Goal: Task Accomplishment & Management: Use online tool/utility

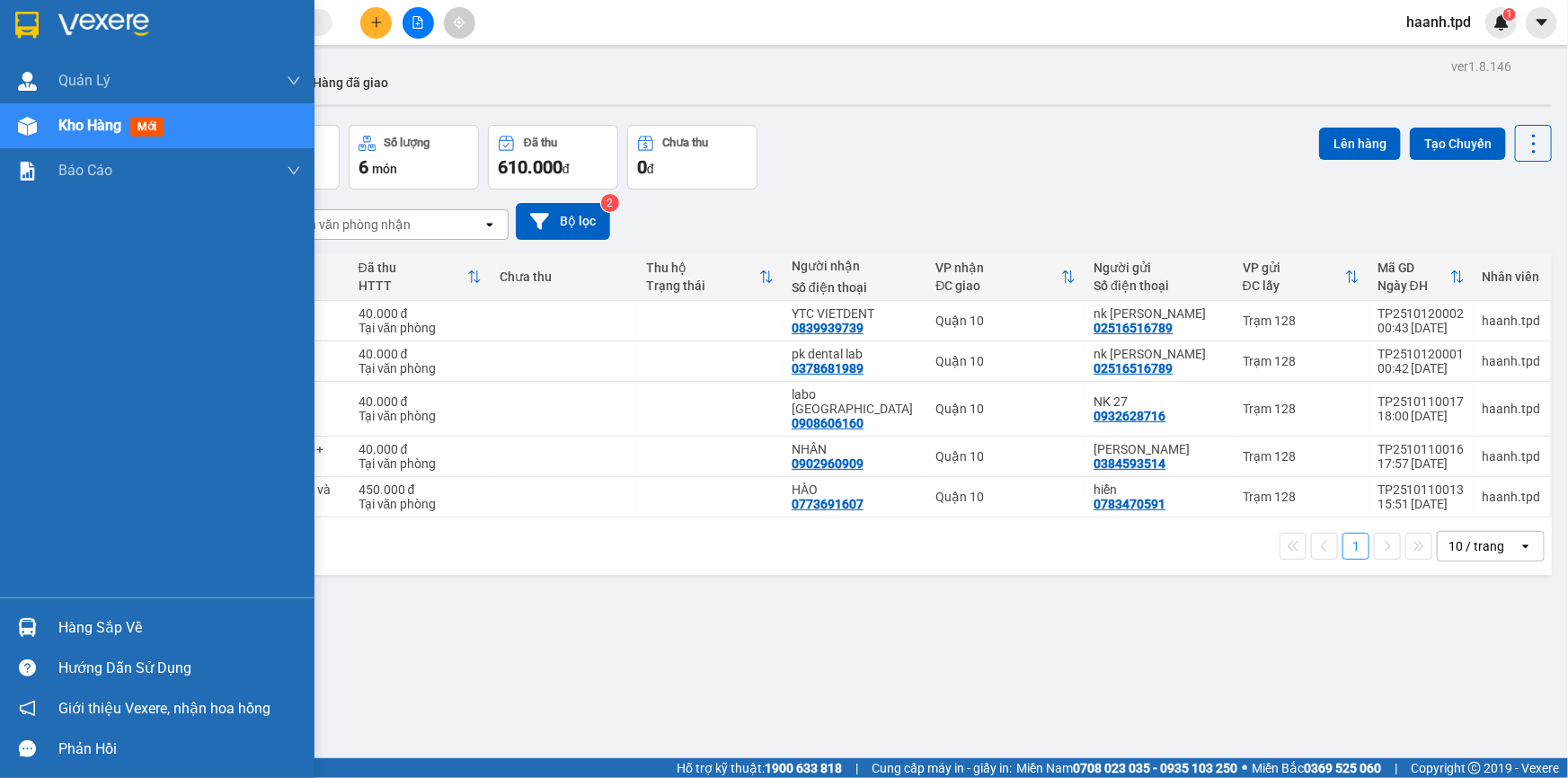
click at [179, 633] on div "Hàng sắp về" at bounding box center [179, 629] width 242 height 27
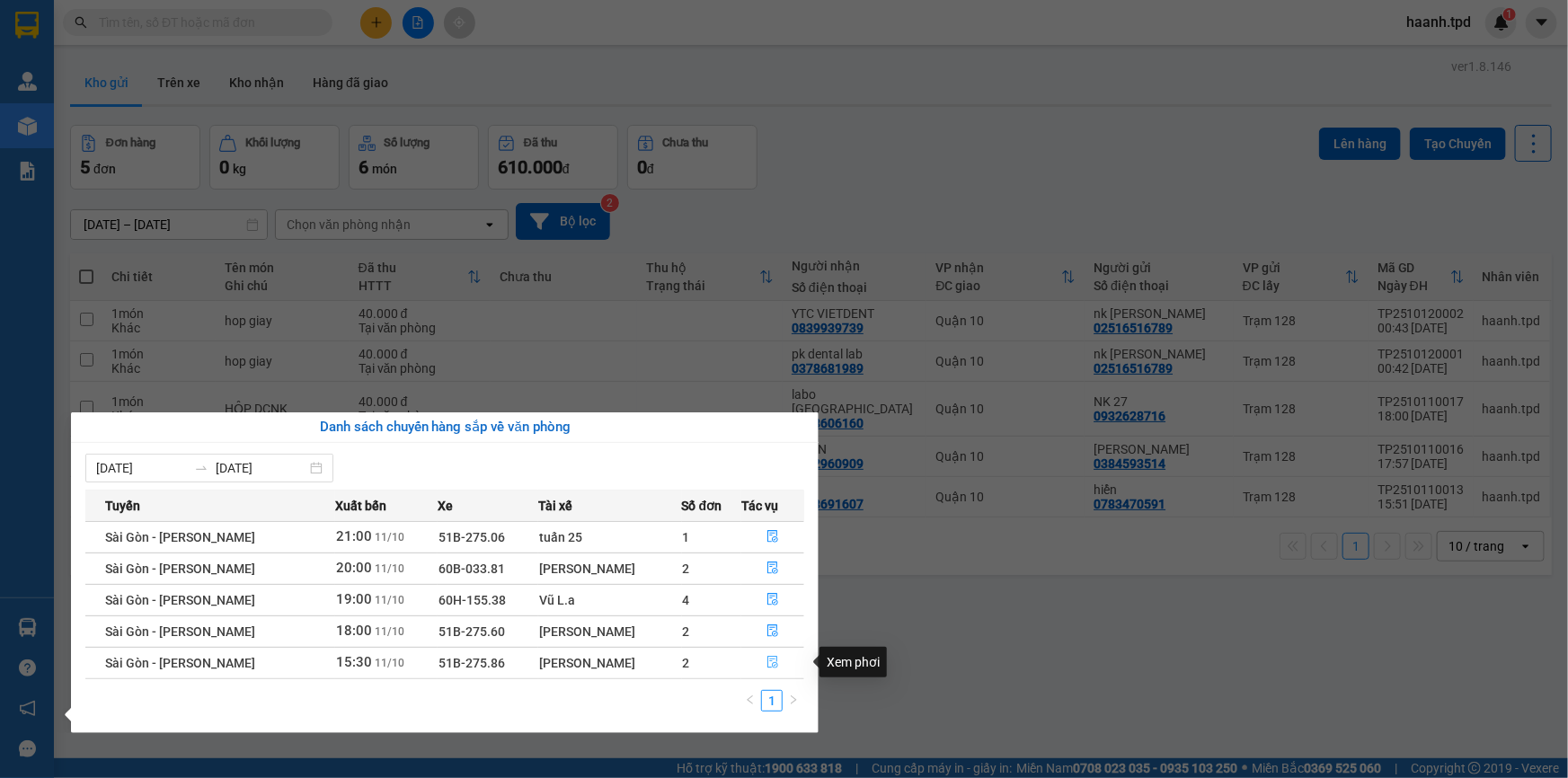
click at [773, 665] on icon "file-done" at bounding box center [773, 662] width 13 height 13
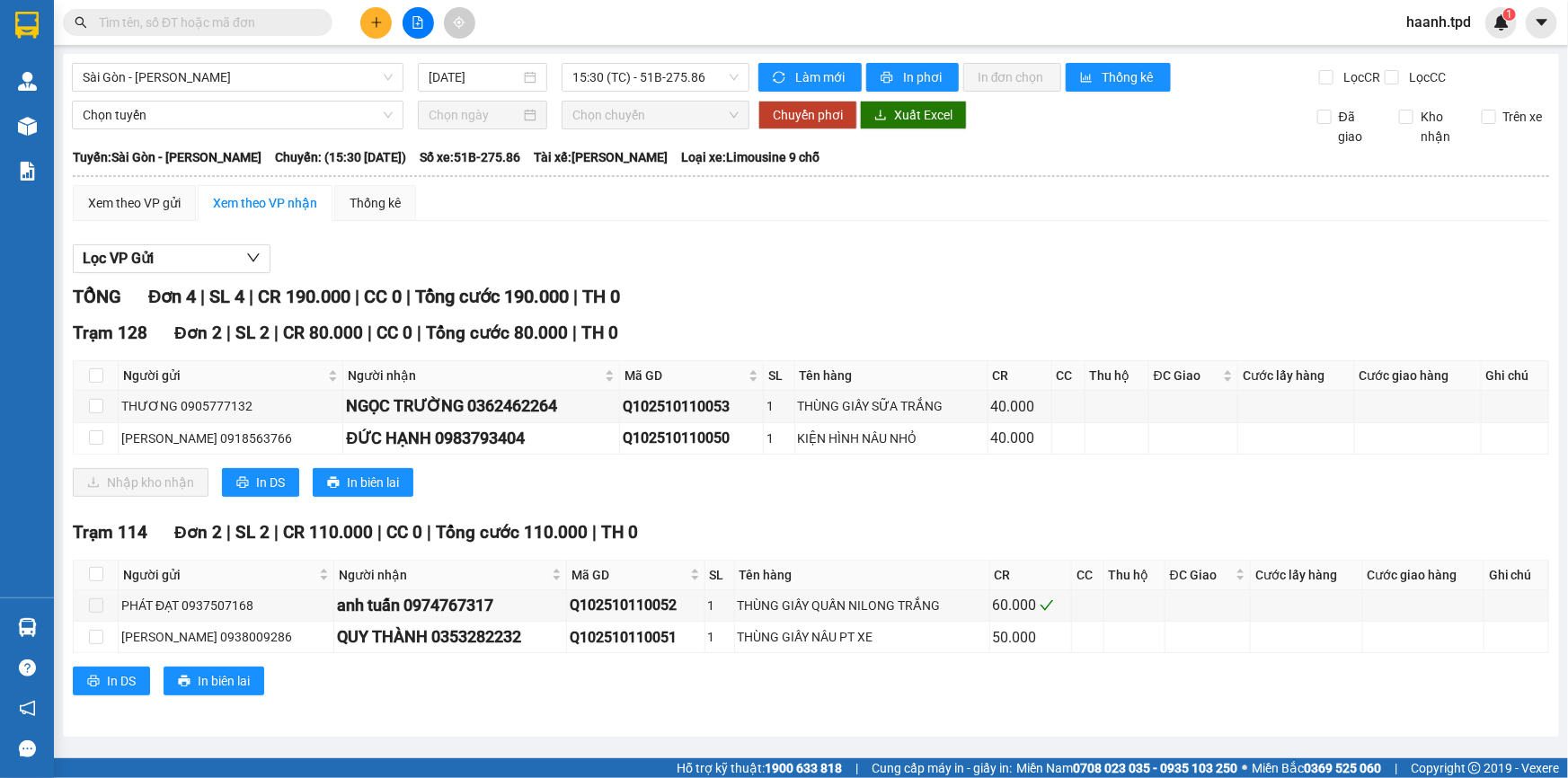
click at [466, 469] on div "Nhập kho nhận In DS In biên lai" at bounding box center [811, 483] width 1477 height 29
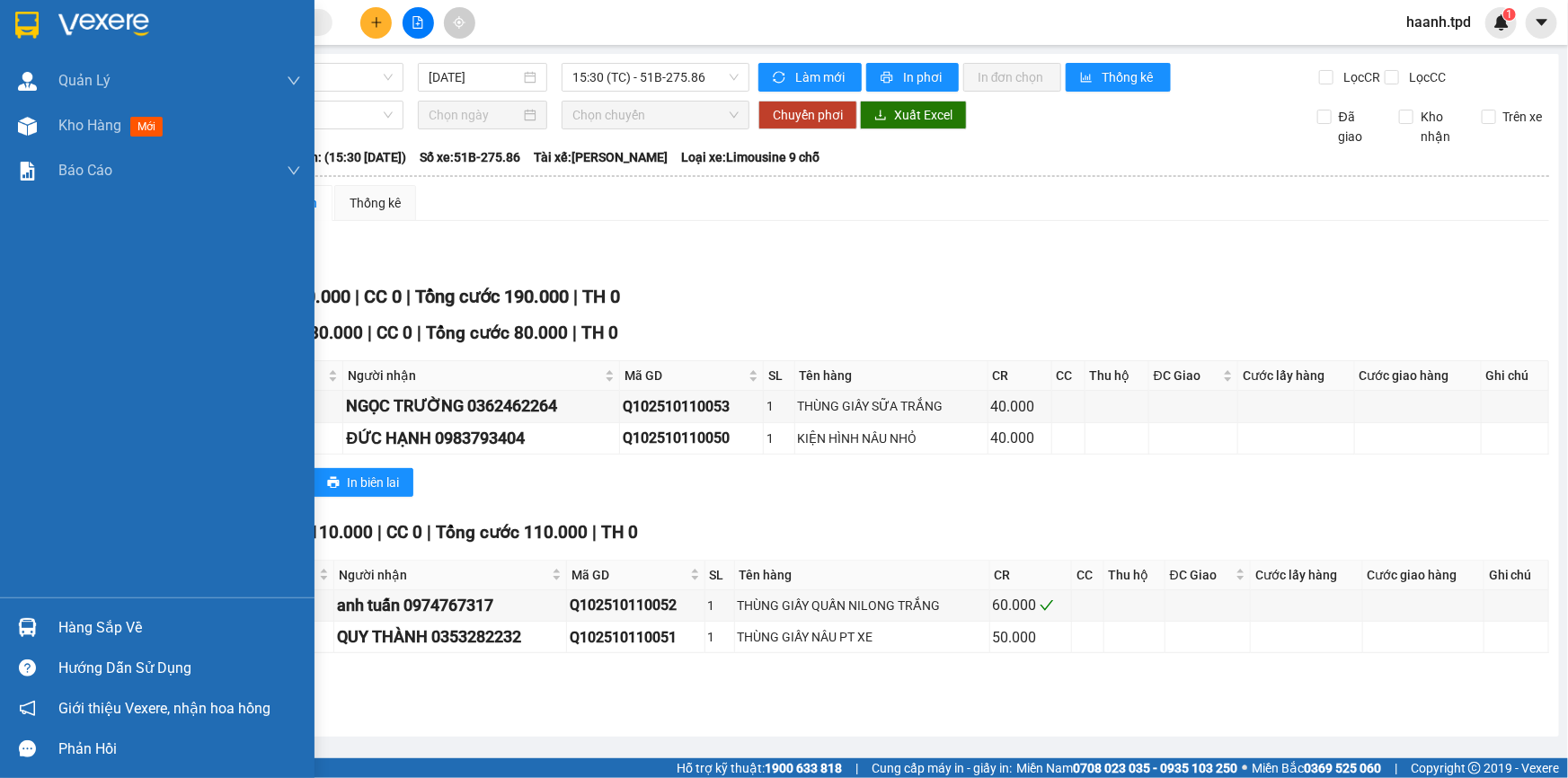
click at [51, 619] on div "Hàng sắp về" at bounding box center [157, 628] width 314 height 40
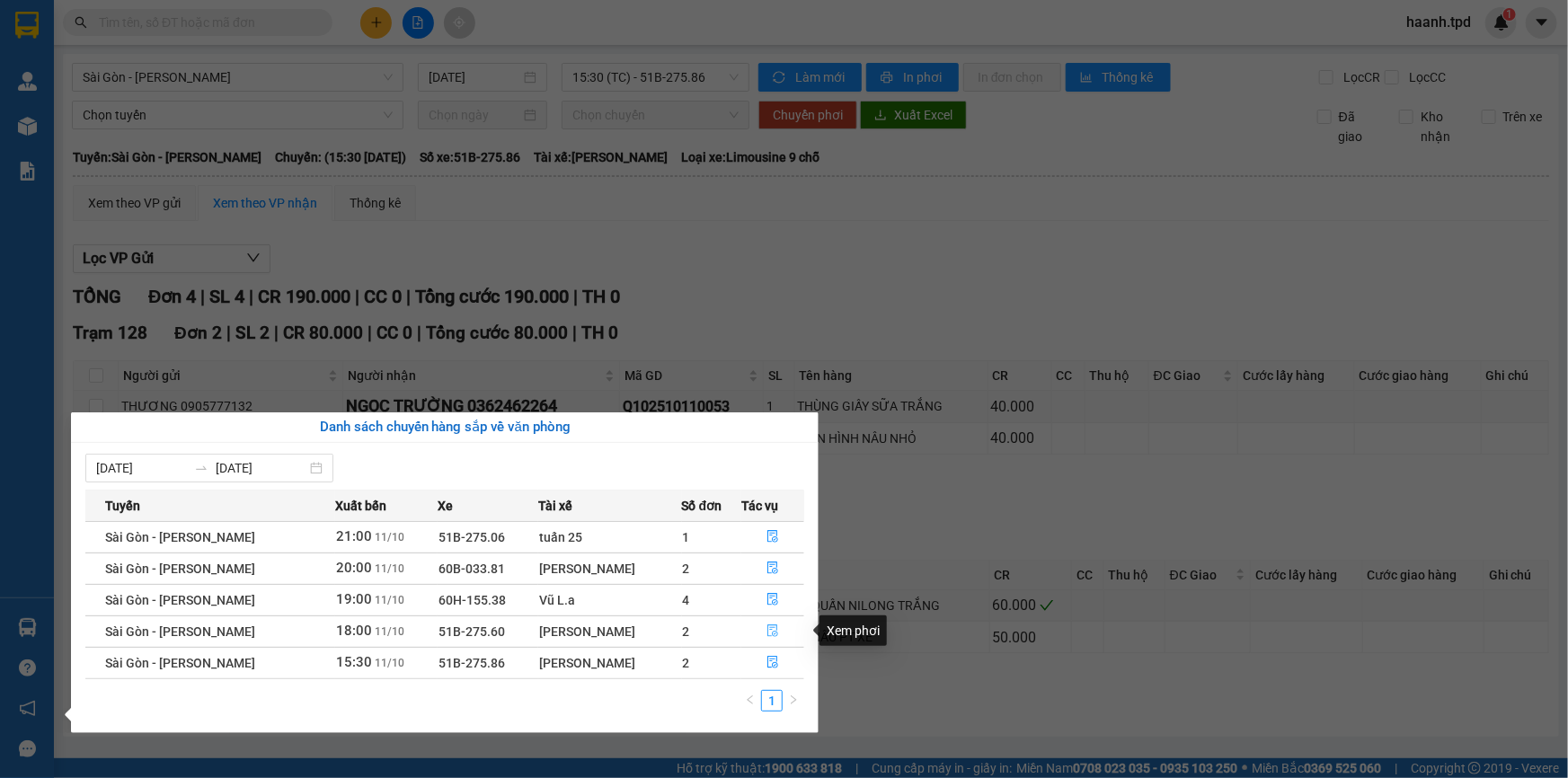
click at [772, 628] on icon "file-done" at bounding box center [773, 631] width 13 height 13
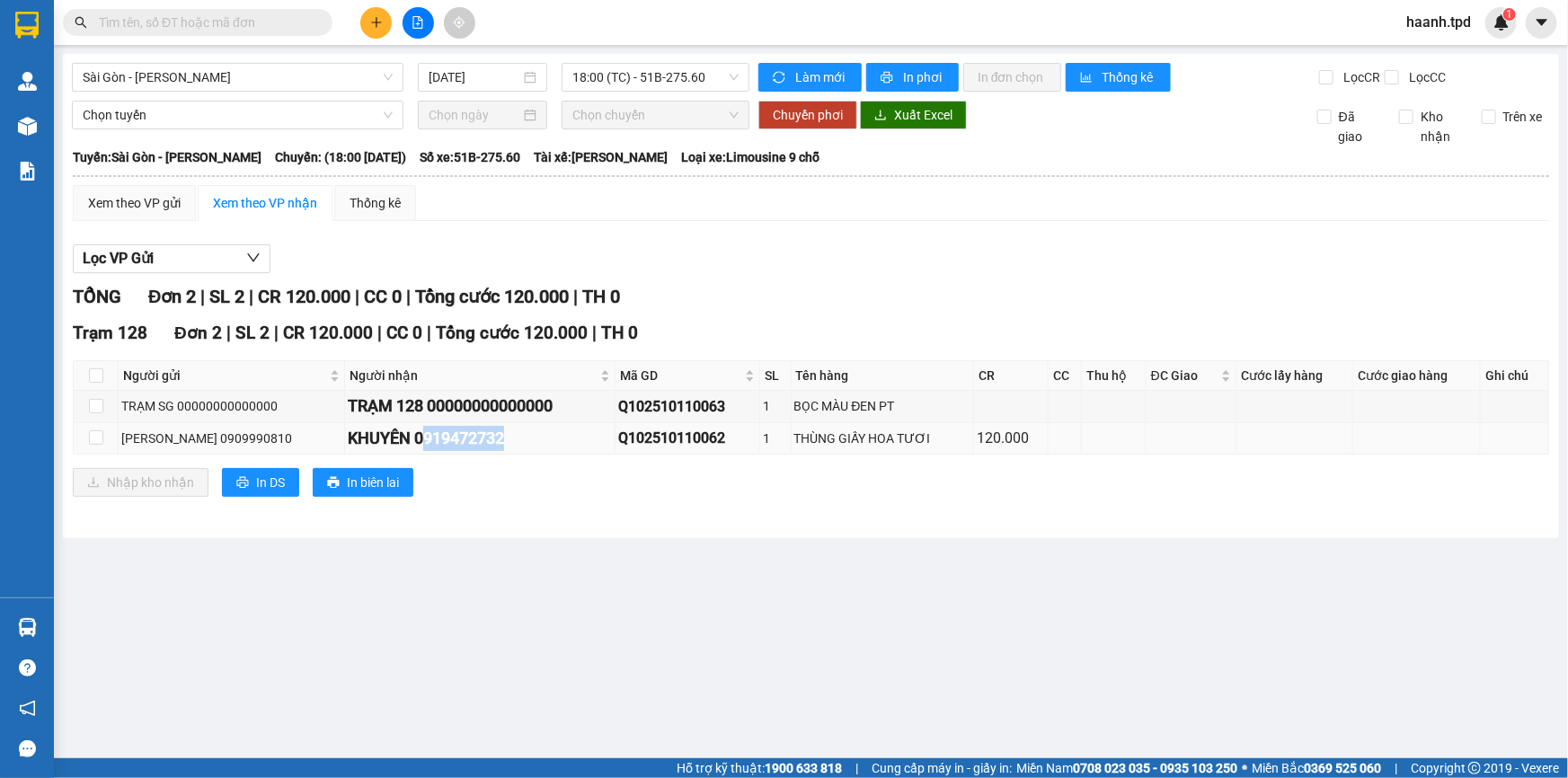
drag, startPoint x: 402, startPoint y: 434, endPoint x: 491, endPoint y: 444, distance: 89.6
click at [491, 444] on div "KHUYÊN 0919472732" at bounding box center [480, 439] width 264 height 26
copy div "919472732"
click at [97, 374] on input "checkbox" at bounding box center [97, 375] width 15 height 15
checkbox input "true"
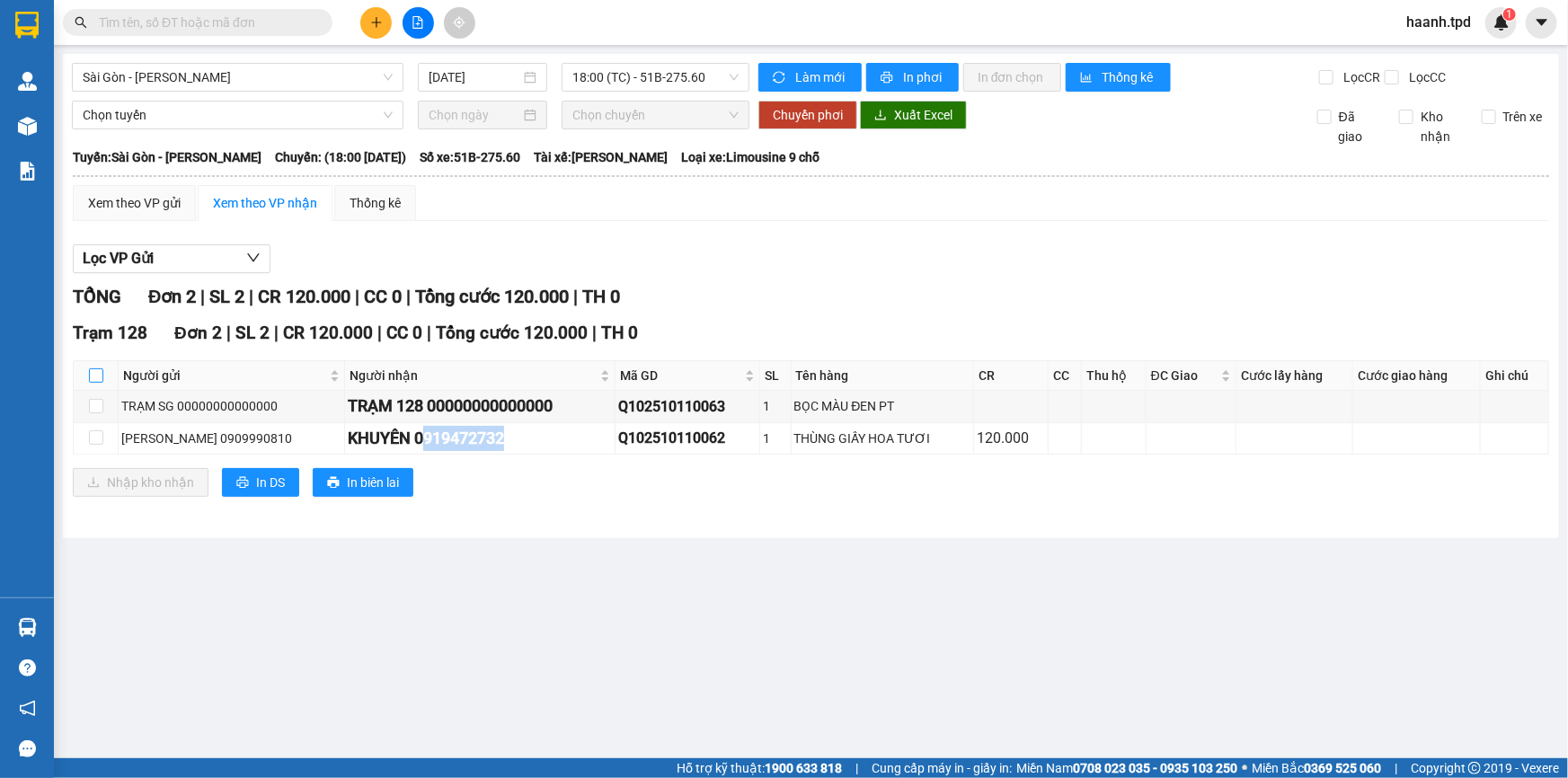
checkbox input "true"
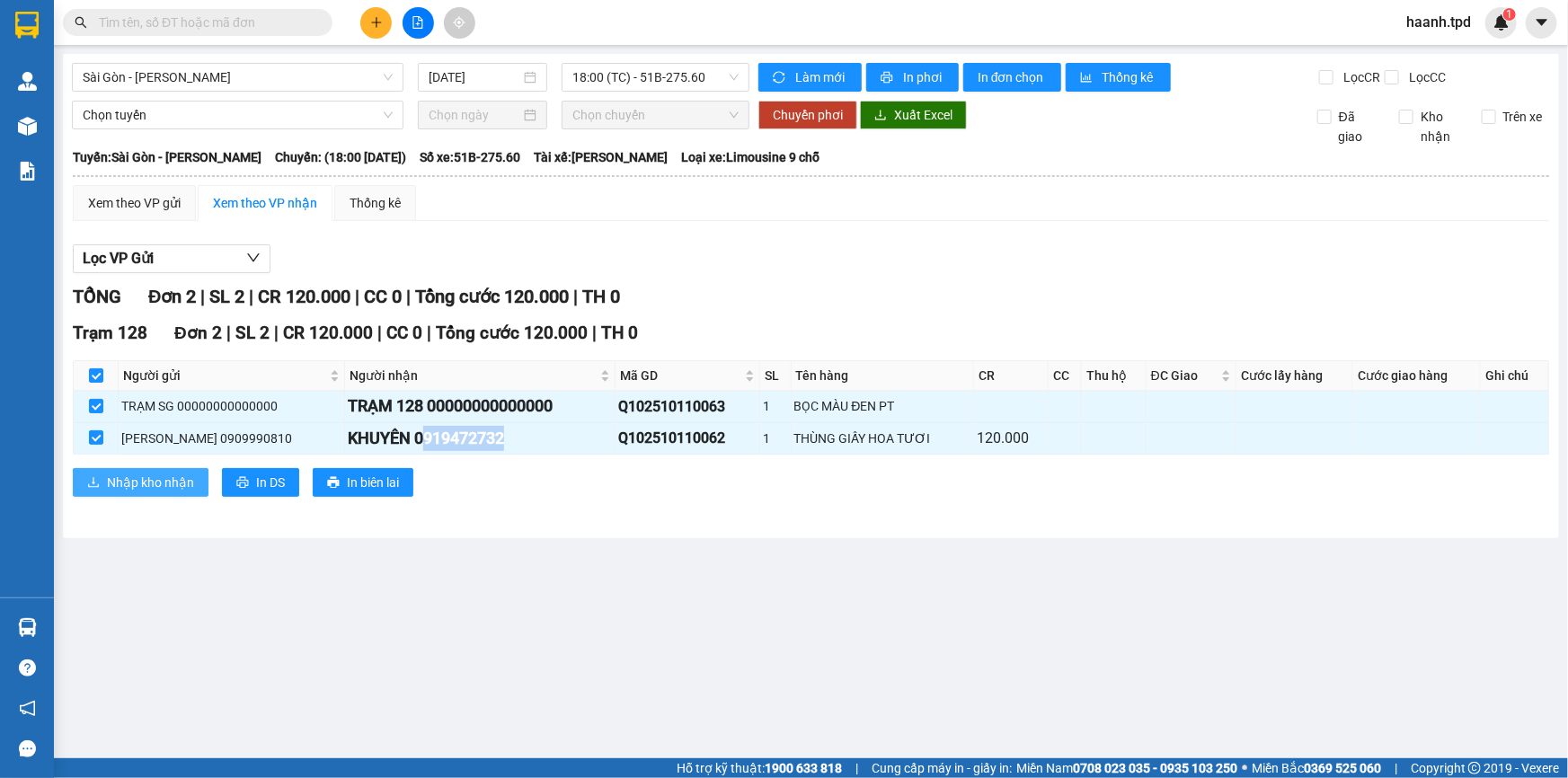
click at [167, 483] on span "Nhập kho nhận" at bounding box center [150, 483] width 87 height 20
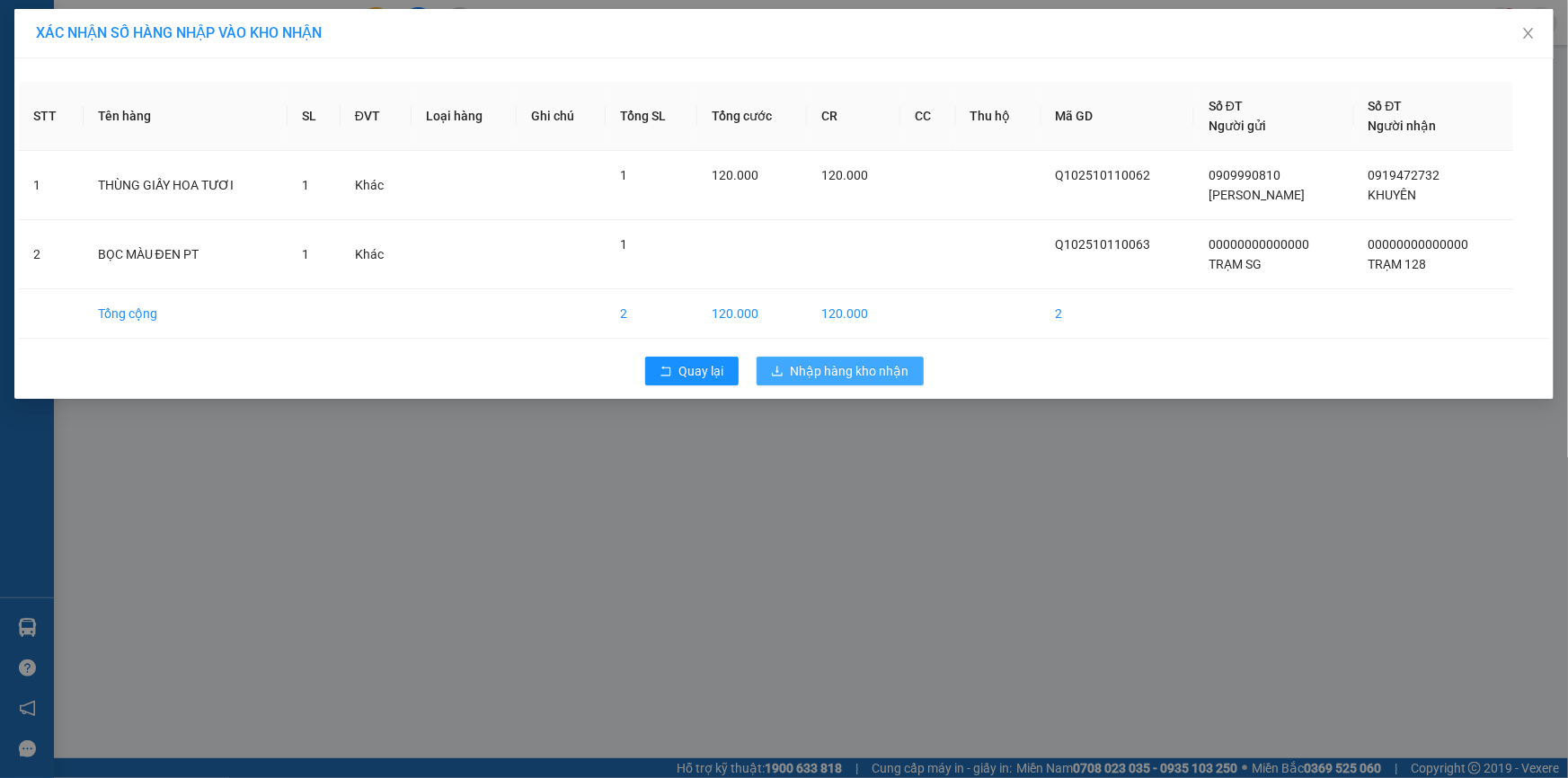
click at [856, 358] on button "Nhập hàng kho nhận" at bounding box center [840, 372] width 167 height 29
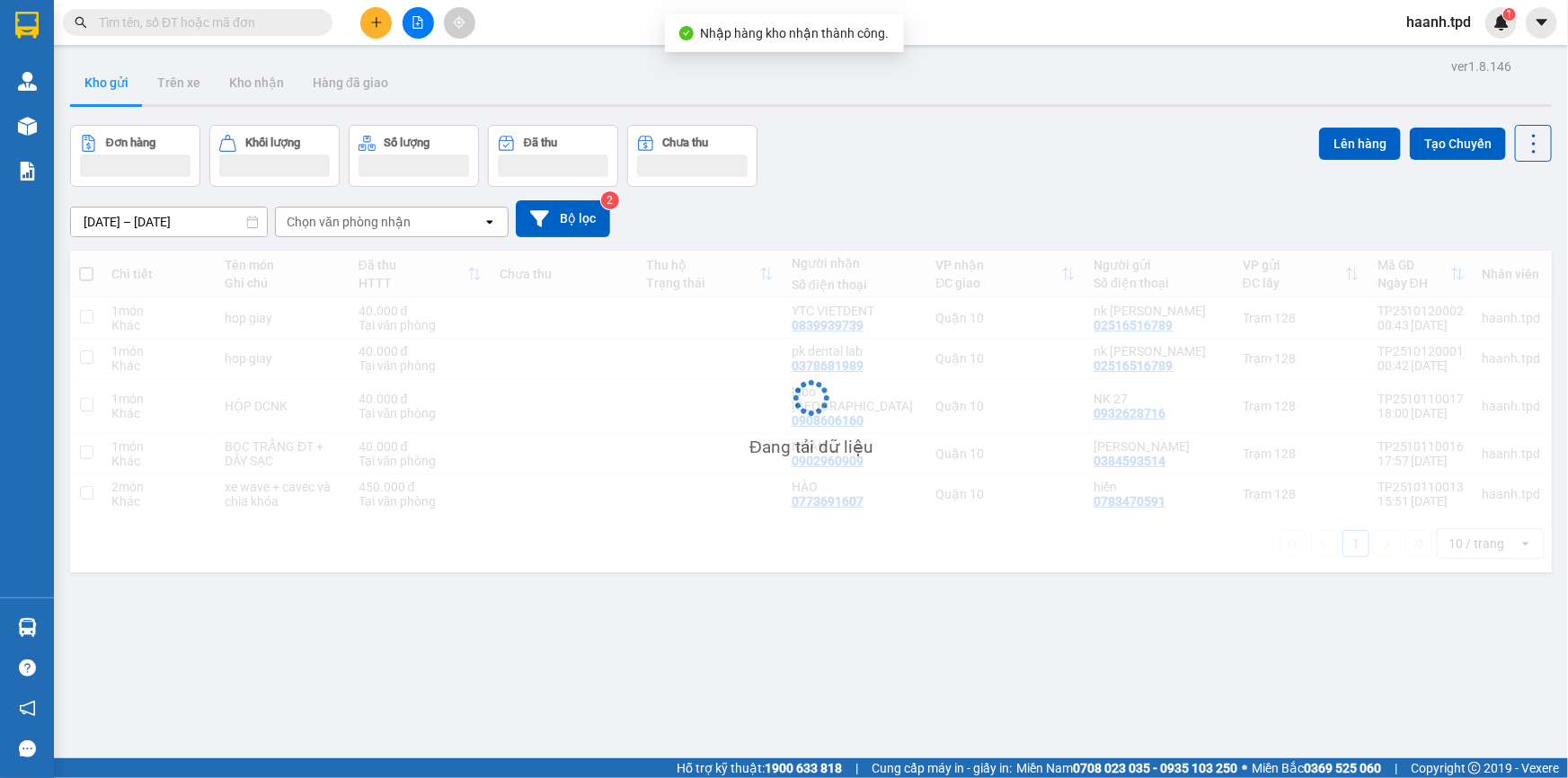
click at [203, 17] on input "text" at bounding box center [205, 23] width 212 height 20
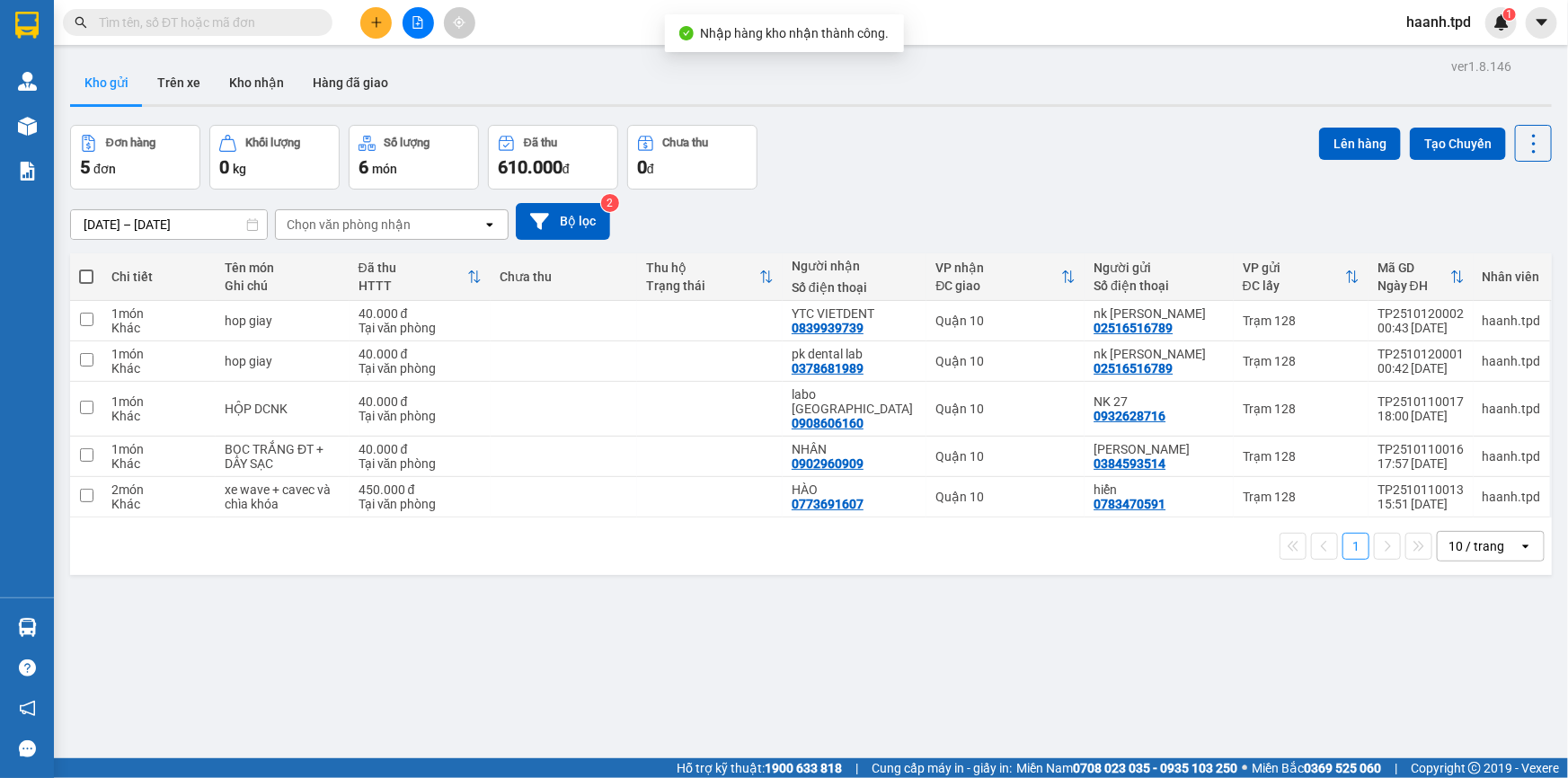
paste input "919472732"
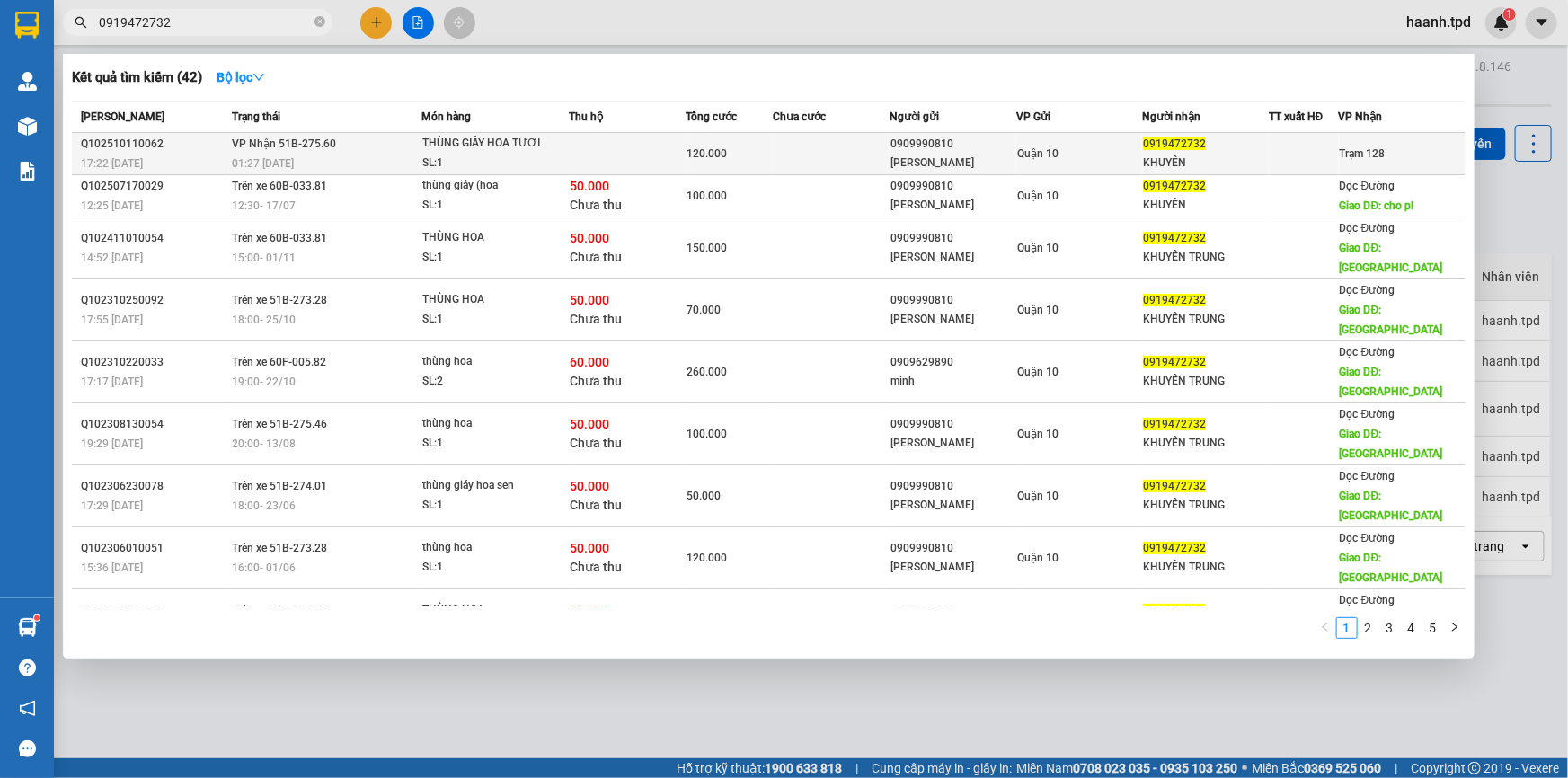
type input "0919472732"
click at [983, 154] on div "[PERSON_NAME]" at bounding box center [953, 163] width 125 height 19
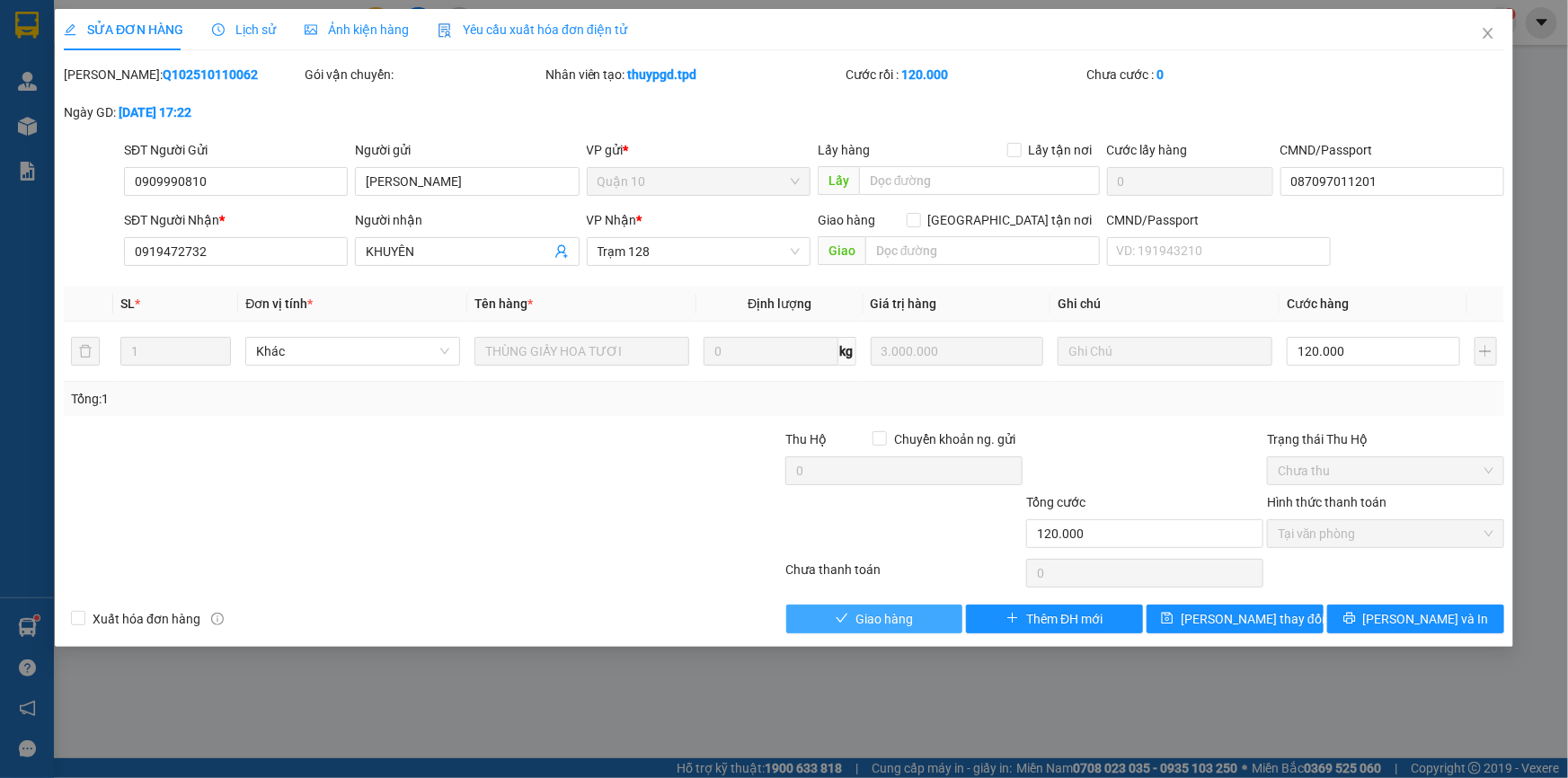
click at [907, 622] on span "Giao hàng" at bounding box center [884, 619] width 57 height 20
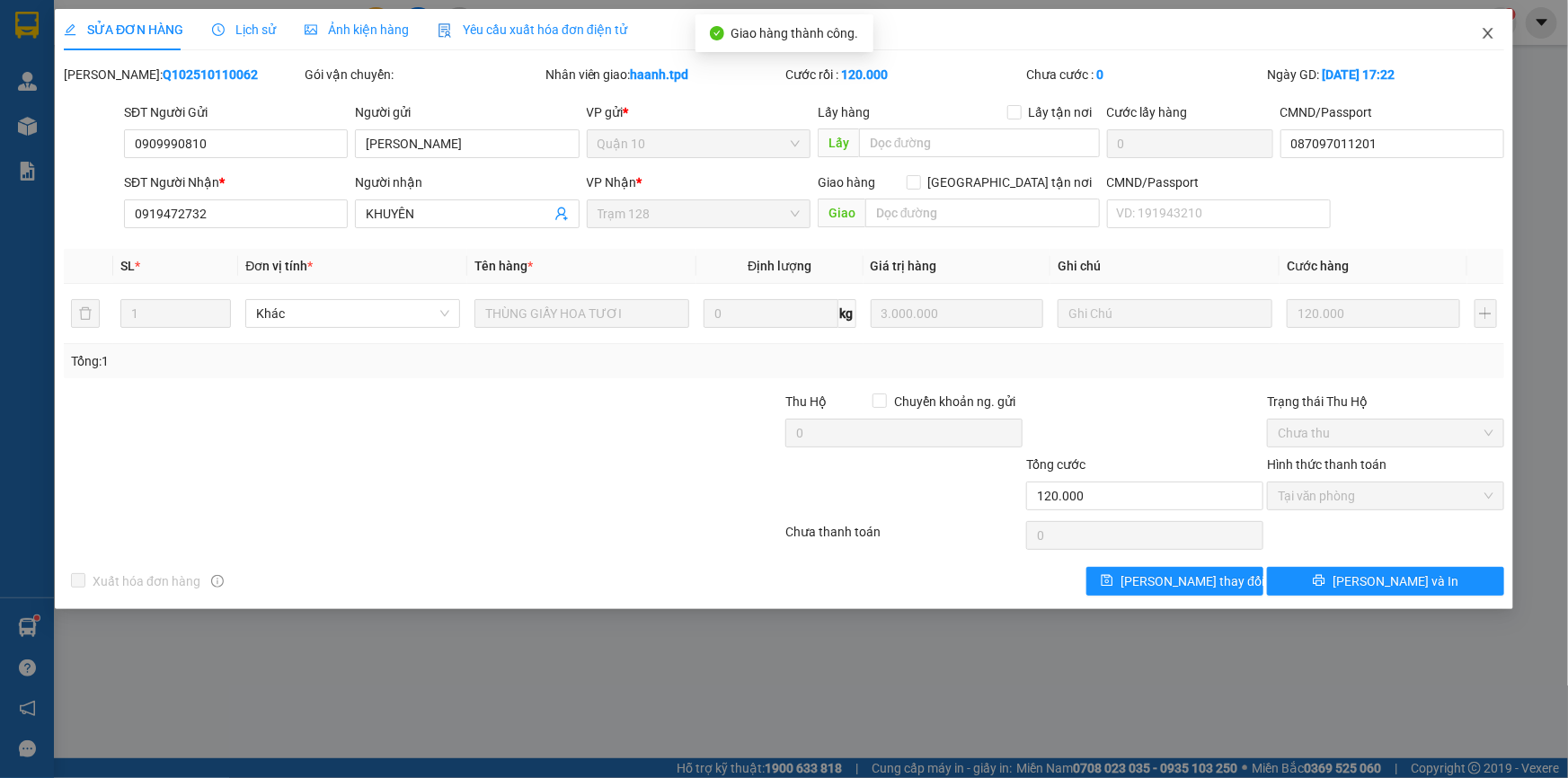
click at [1480, 32] on span "Close" at bounding box center [1488, 34] width 50 height 50
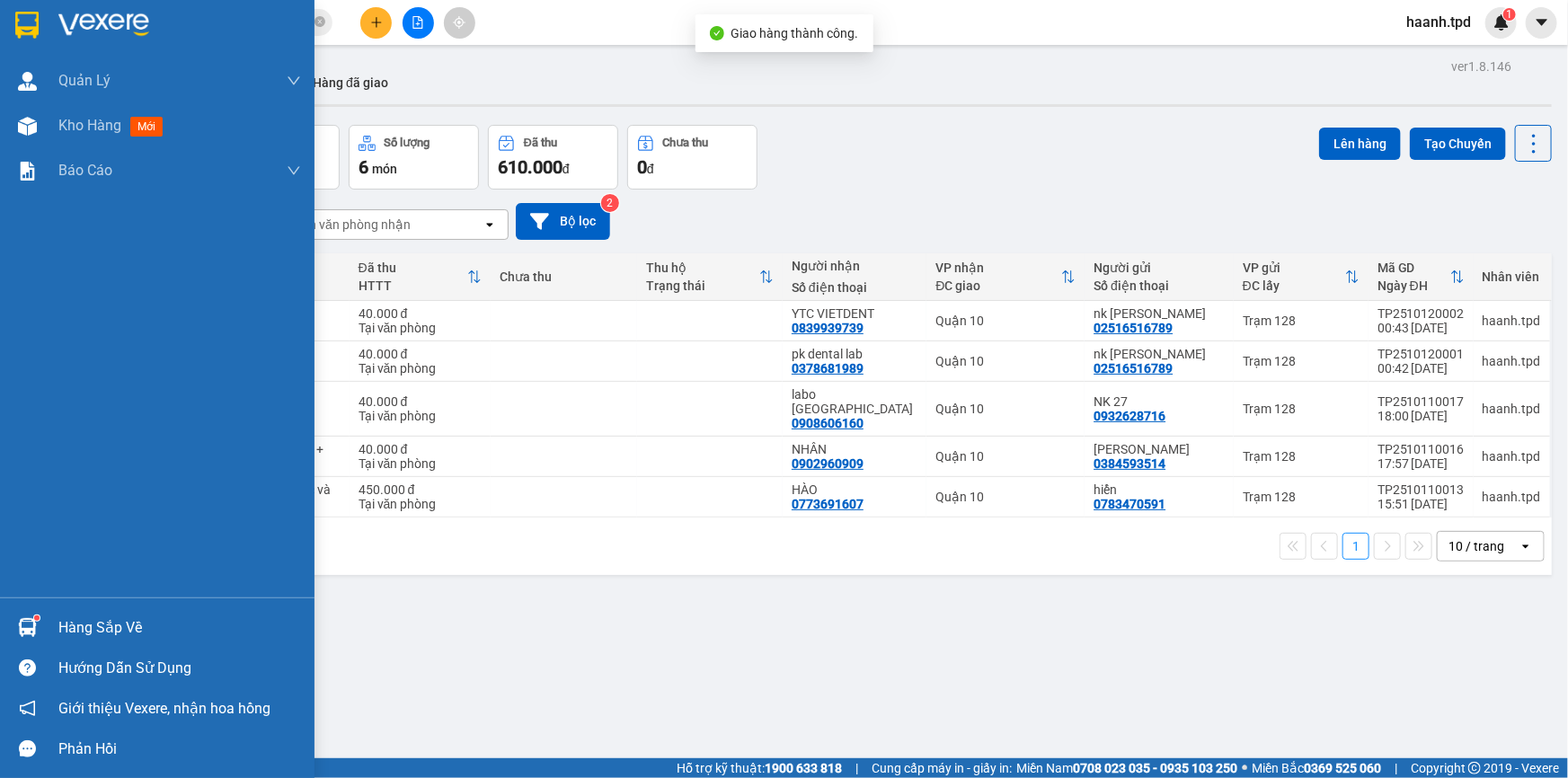
click at [46, 626] on div "Hàng sắp về" at bounding box center [157, 628] width 314 height 40
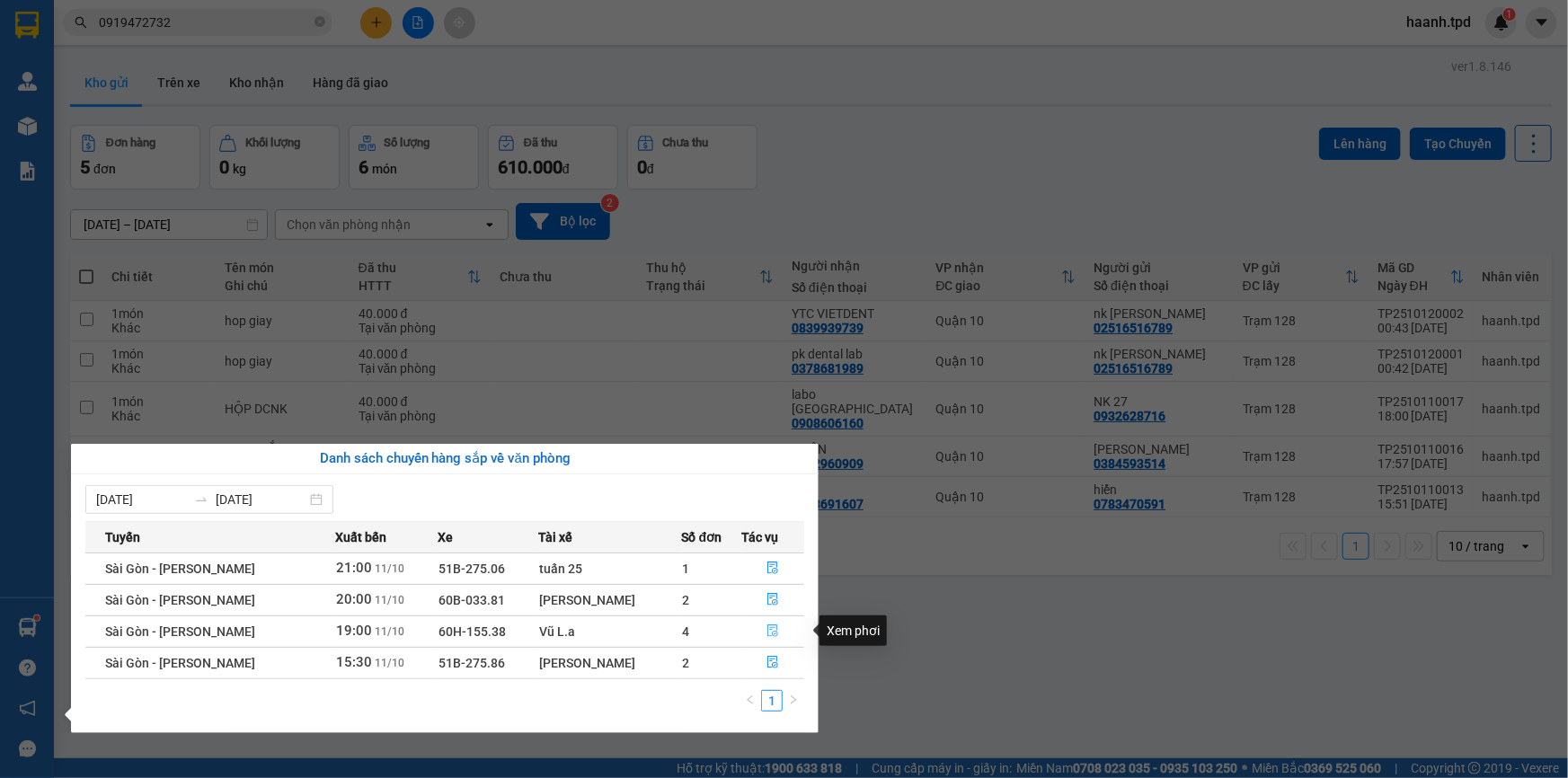
click at [772, 630] on icon "file-done" at bounding box center [773, 631] width 13 height 13
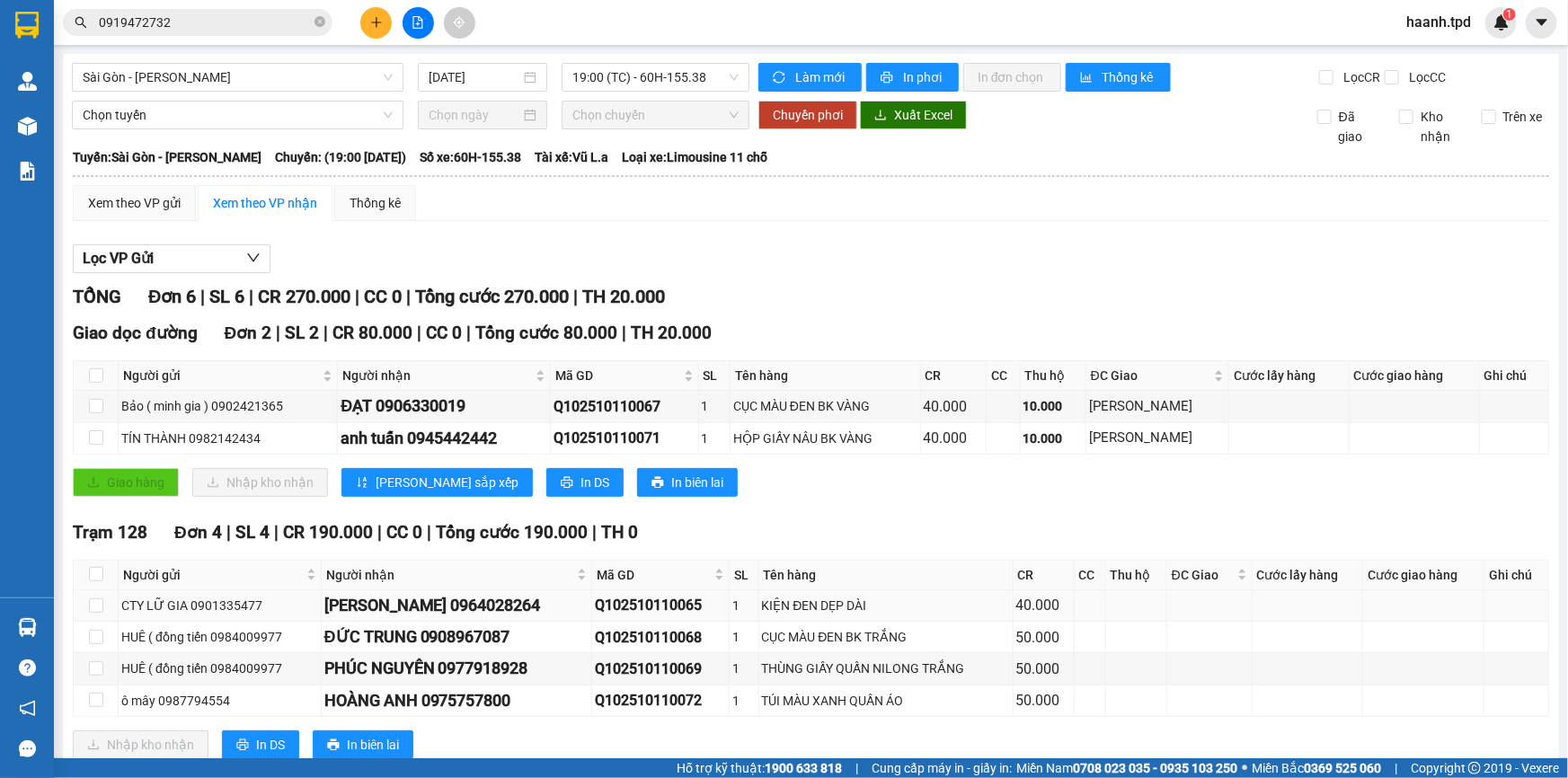
scroll to position [48, 0]
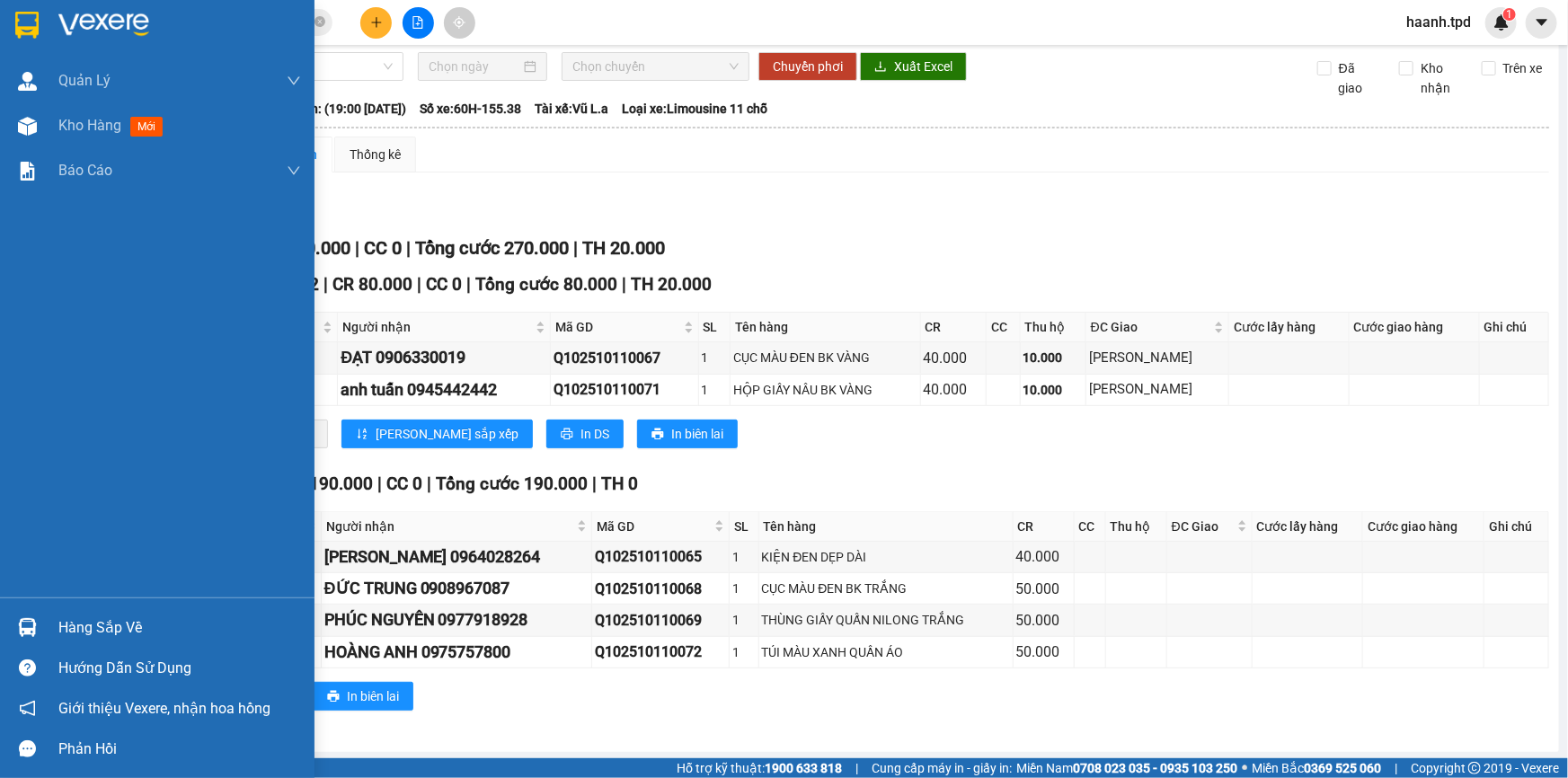
click at [26, 640] on div at bounding box center [27, 628] width 32 height 32
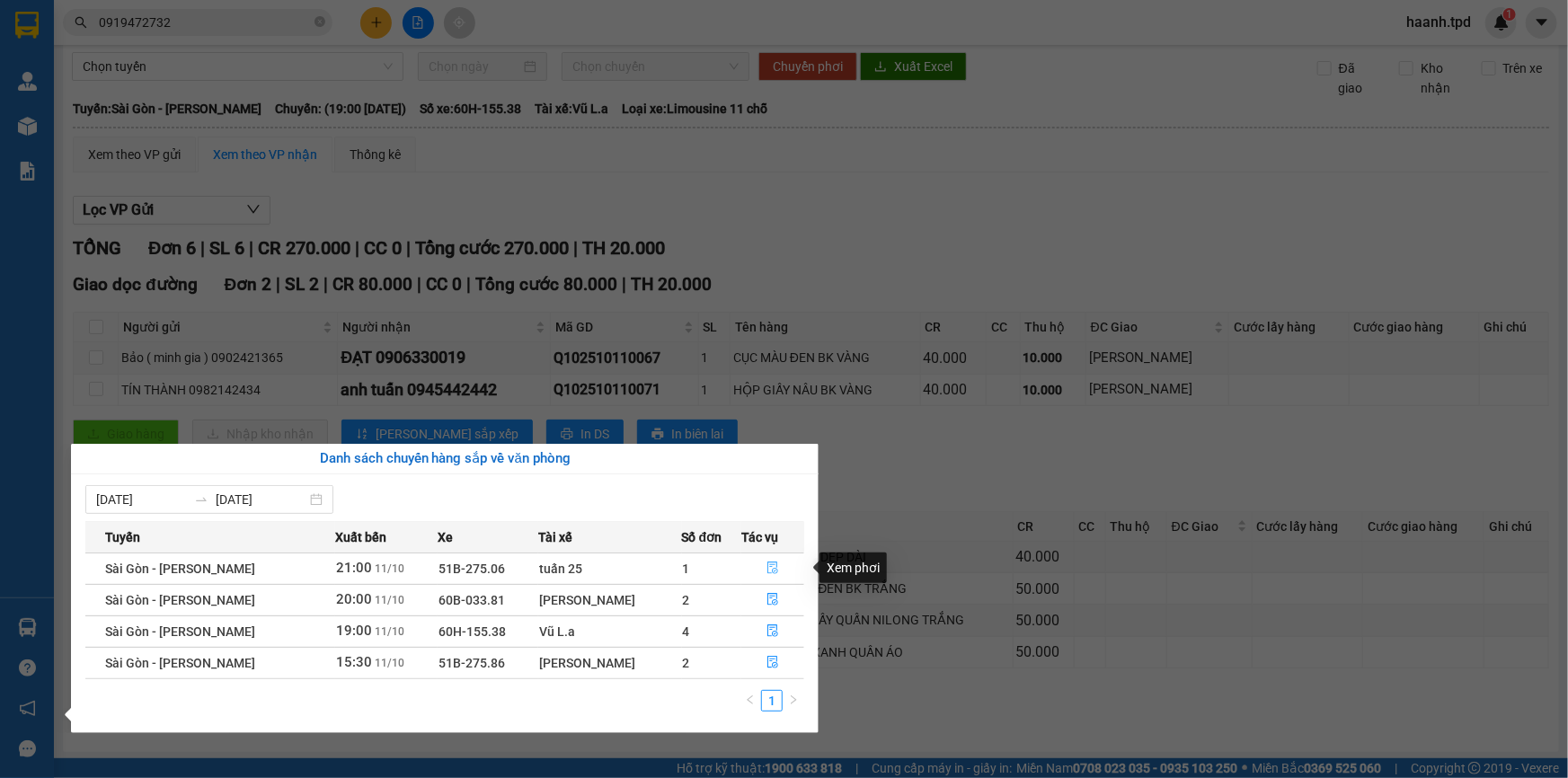
click at [758, 558] on button "button" at bounding box center [773, 569] width 61 height 29
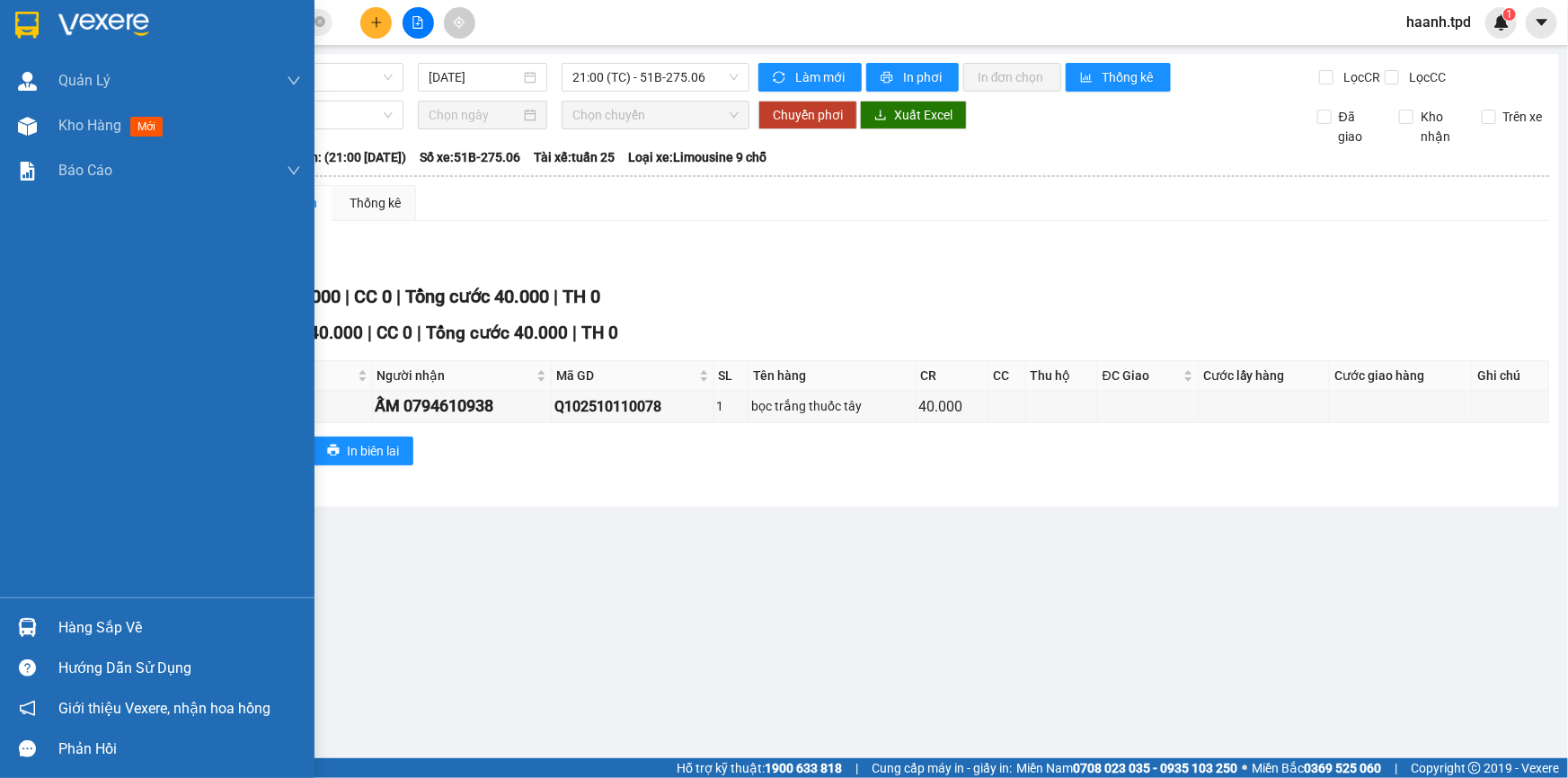
click at [46, 630] on div "Hàng sắp về" at bounding box center [157, 628] width 314 height 40
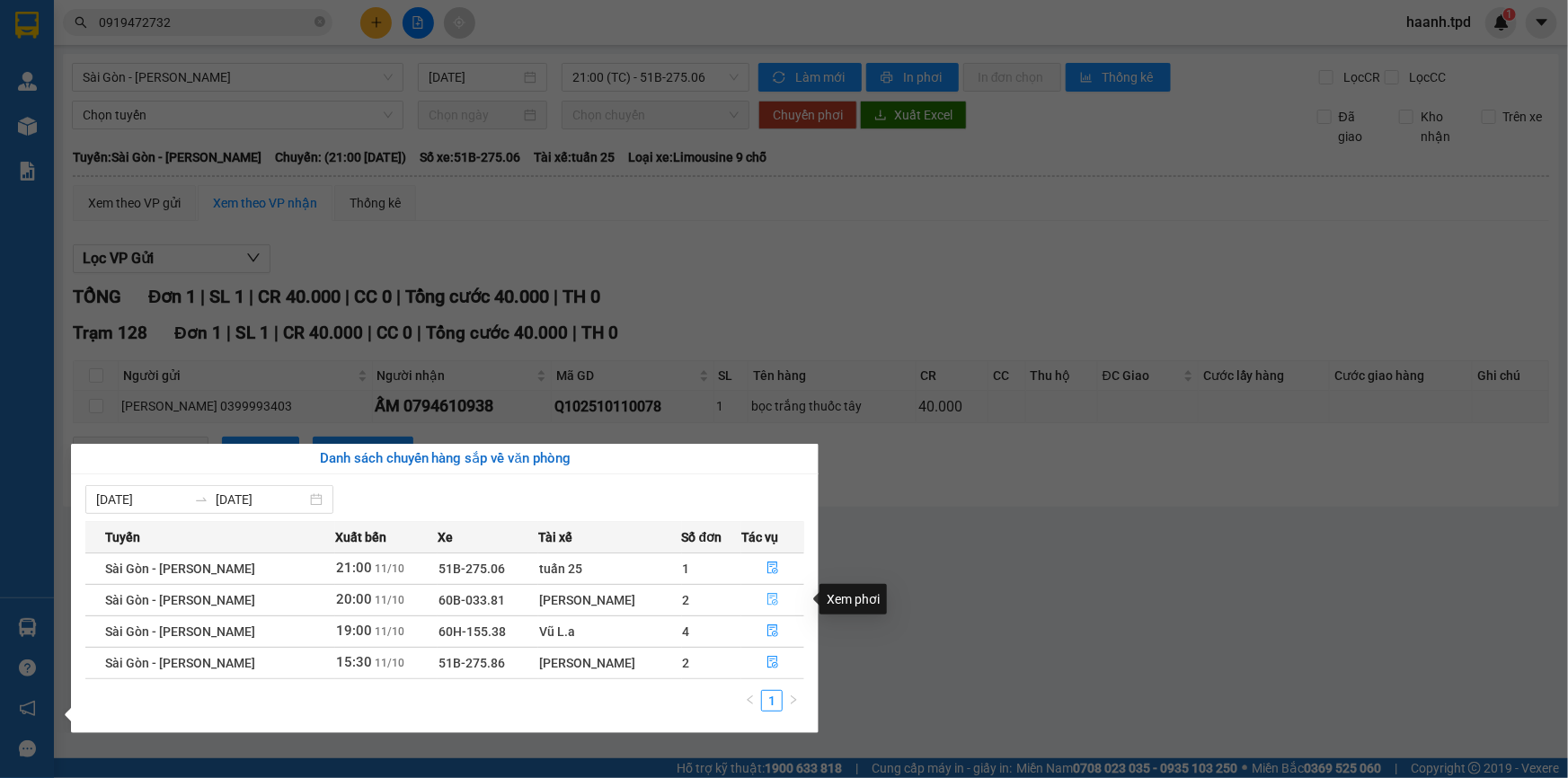
click at [770, 593] on icon "file-done" at bounding box center [773, 599] width 11 height 13
